Goal: Find specific page/section: Find specific page/section

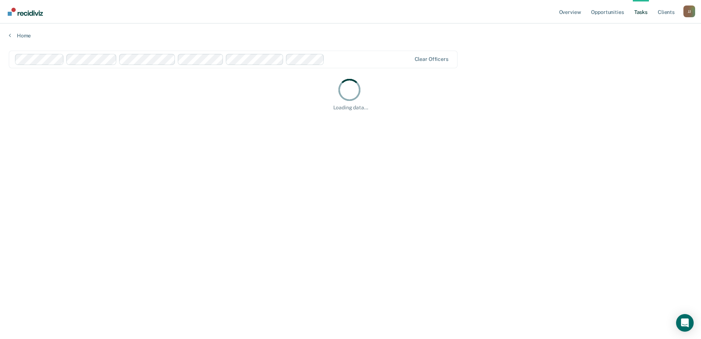
click at [154, 142] on main "Clear officers Loading data..." at bounding box center [350, 188] width 701 height 298
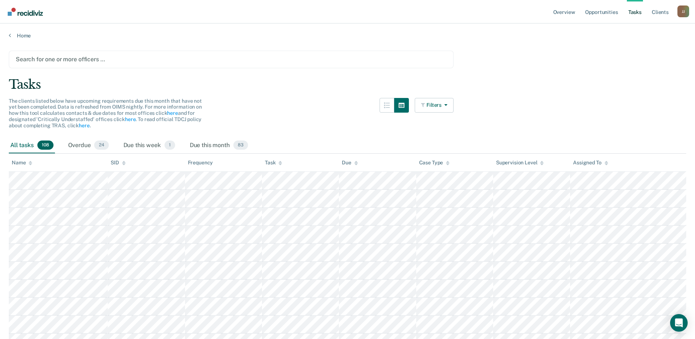
click at [86, 61] on div at bounding box center [231, 59] width 431 height 8
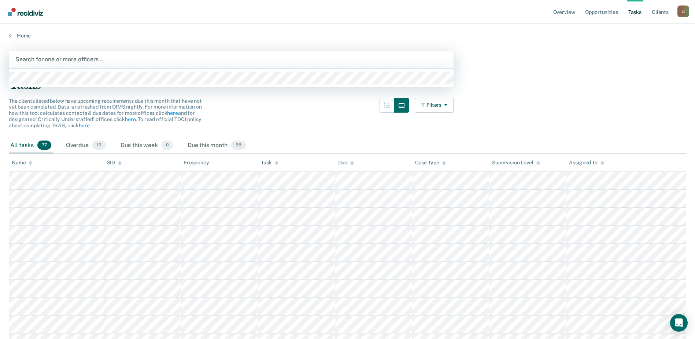
click at [44, 55] on div at bounding box center [231, 59] width 432 height 8
click at [47, 59] on div at bounding box center [231, 59] width 432 height 8
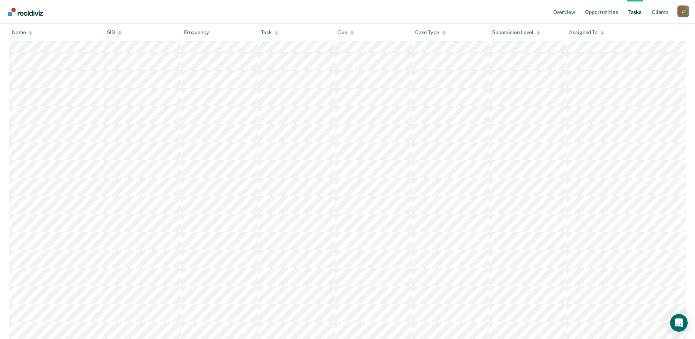
scroll to position [68, 0]
